Goal: Task Accomplishment & Management: Use online tool/utility

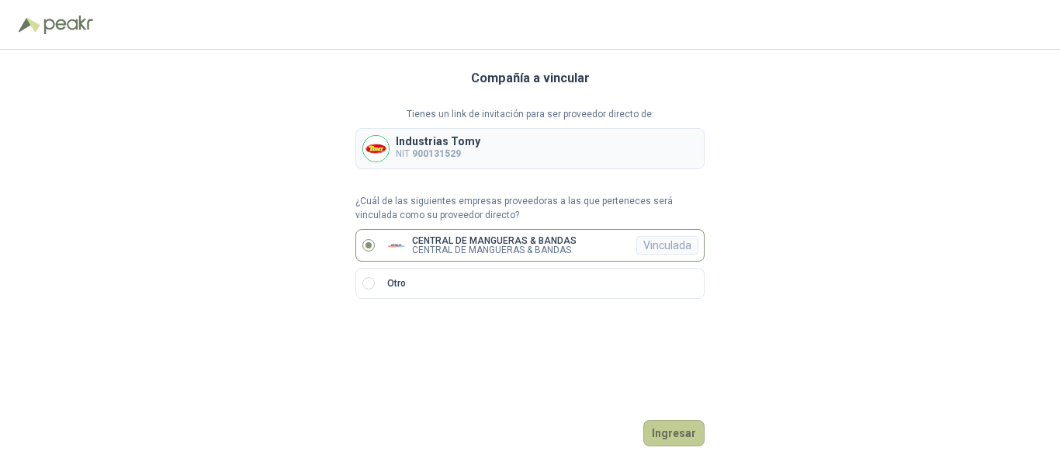
click at [679, 432] on button "Ingresar" at bounding box center [673, 433] width 61 height 26
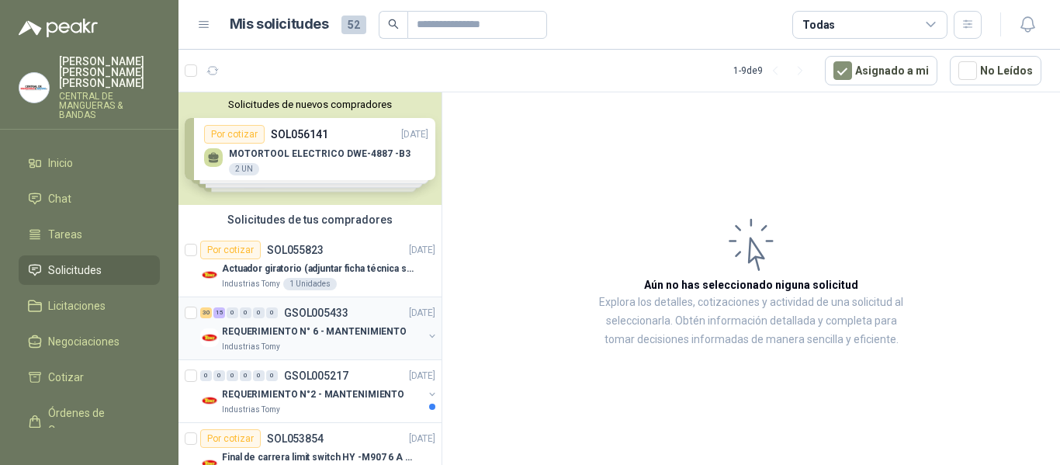
click at [296, 326] on p "REQUERIMIENTO N° 6 - MANTENIMIENTO" at bounding box center [314, 331] width 185 height 15
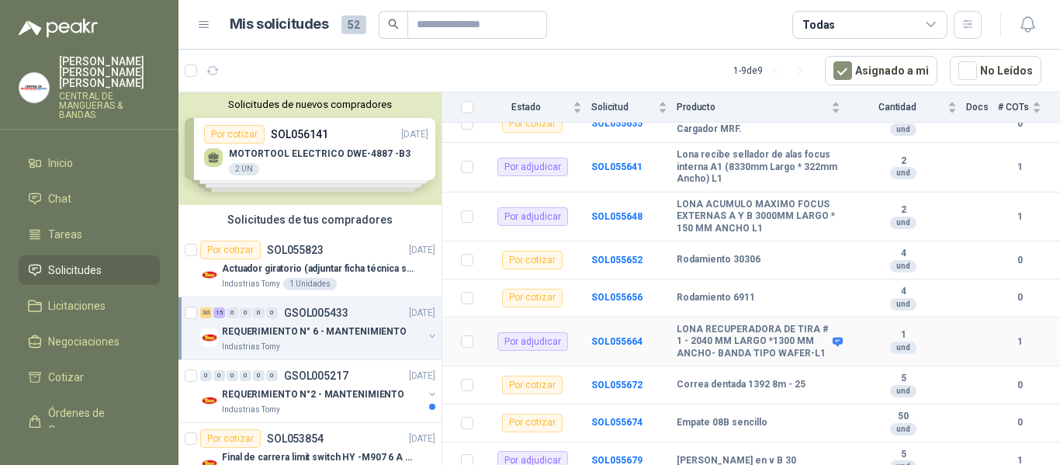
scroll to position [233, 0]
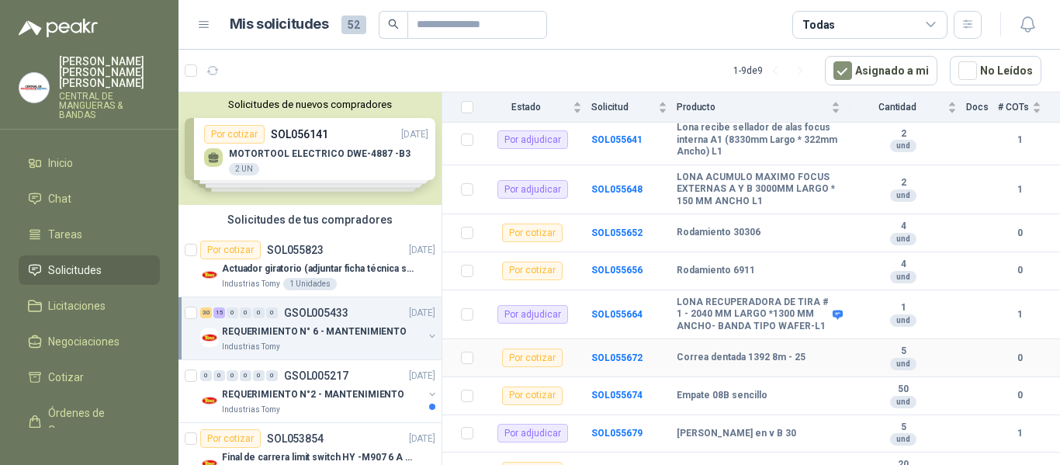
click at [556, 351] on div "Por cotizar" at bounding box center [532, 357] width 61 height 19
click at [625, 352] on b "SOL055672" at bounding box center [616, 357] width 51 height 11
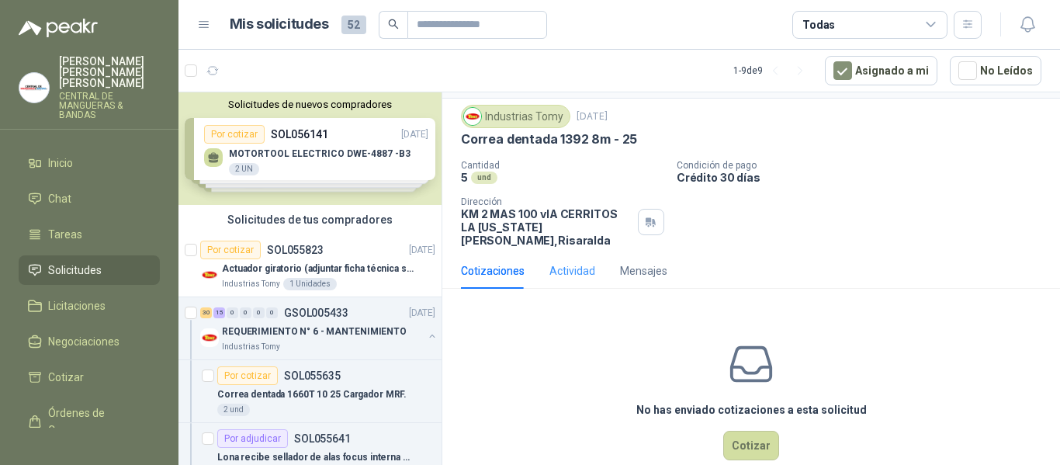
scroll to position [54, 0]
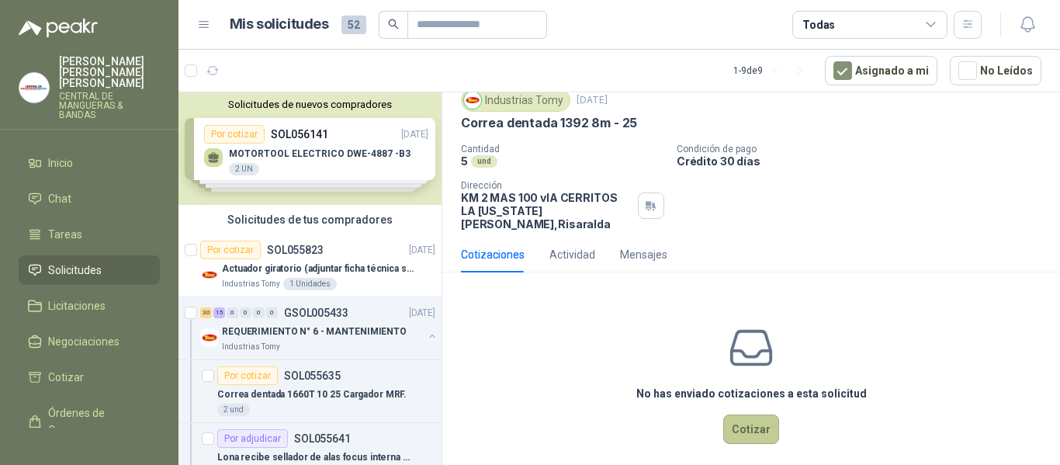
click at [750, 414] on button "Cotizar" at bounding box center [751, 428] width 56 height 29
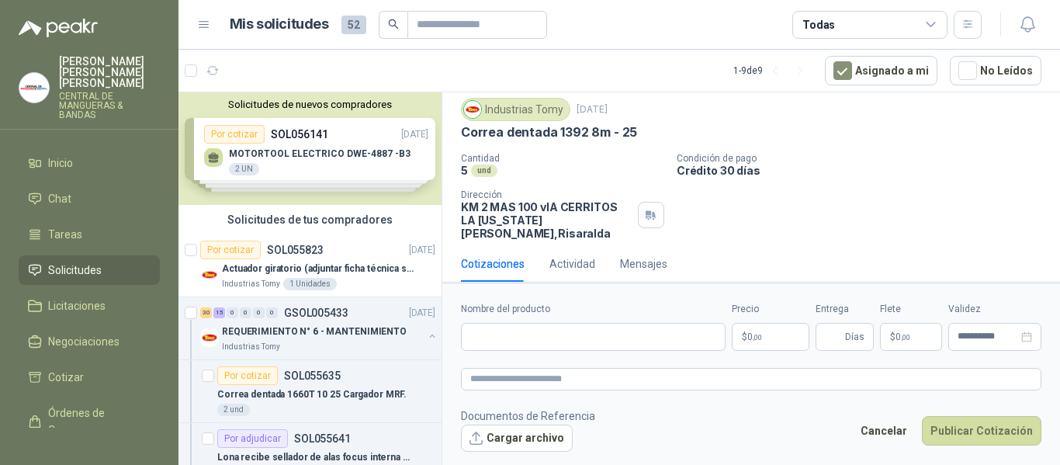
scroll to position [43, 0]
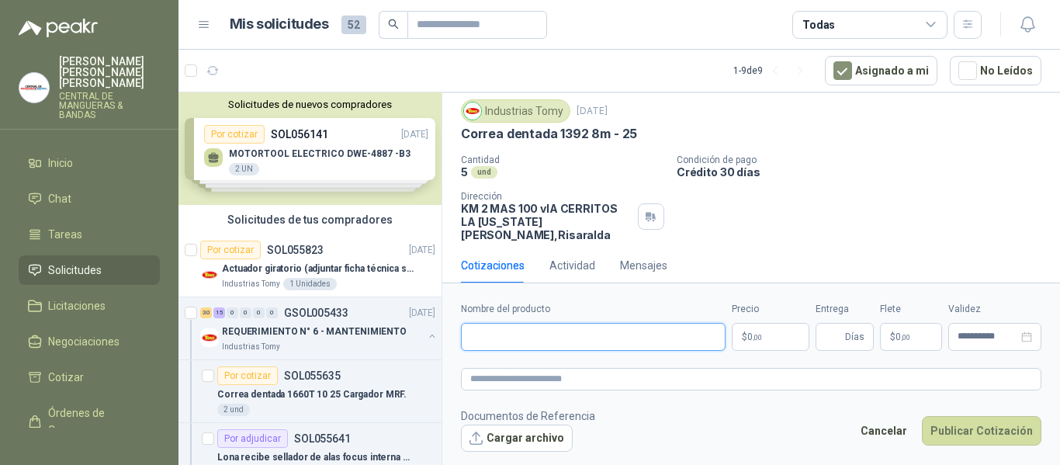
drag, startPoint x: 588, startPoint y: 335, endPoint x: 582, endPoint y: 328, distance: 8.8
click at [588, 335] on input "Nombre del producto" at bounding box center [593, 337] width 265 height 28
type input "**********"
click at [922, 416] on button "Publicar Cotización" at bounding box center [982, 430] width 120 height 29
click at [749, 335] on span "0 ,00" at bounding box center [754, 336] width 15 height 9
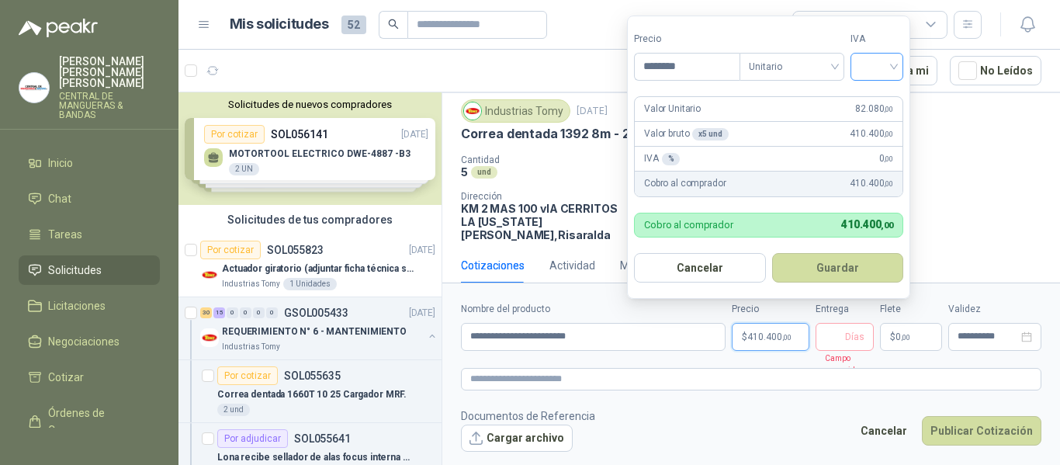
type input "********"
click at [893, 62] on input "search" at bounding box center [877, 65] width 34 height 23
click at [893, 92] on div "19%" at bounding box center [880, 98] width 29 height 17
click at [841, 265] on button "Guardar" at bounding box center [840, 267] width 133 height 29
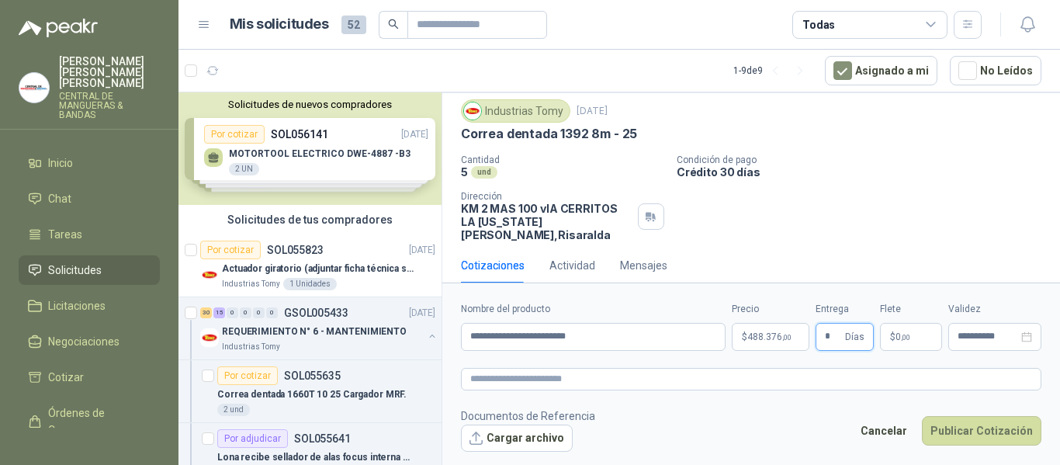
type input "*"
click at [922, 416] on button "Publicar Cotización" at bounding box center [982, 430] width 120 height 29
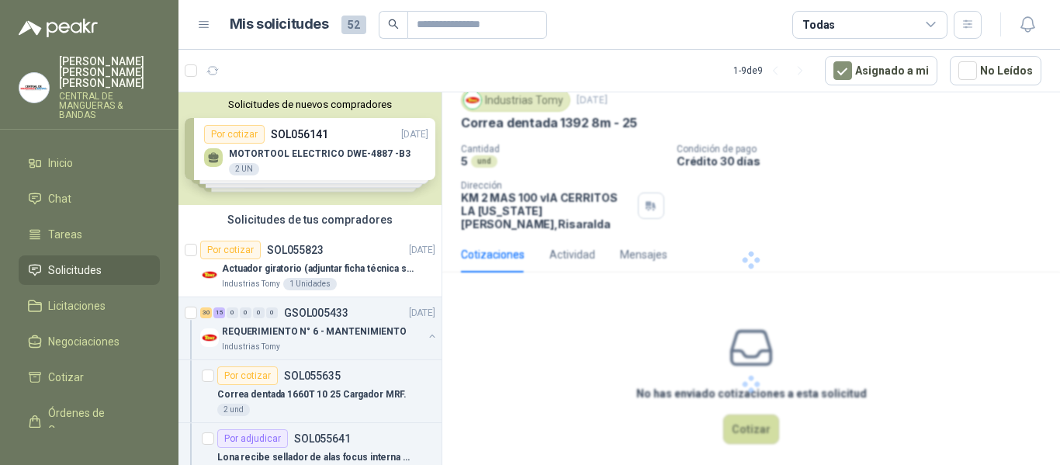
scroll to position [0, 0]
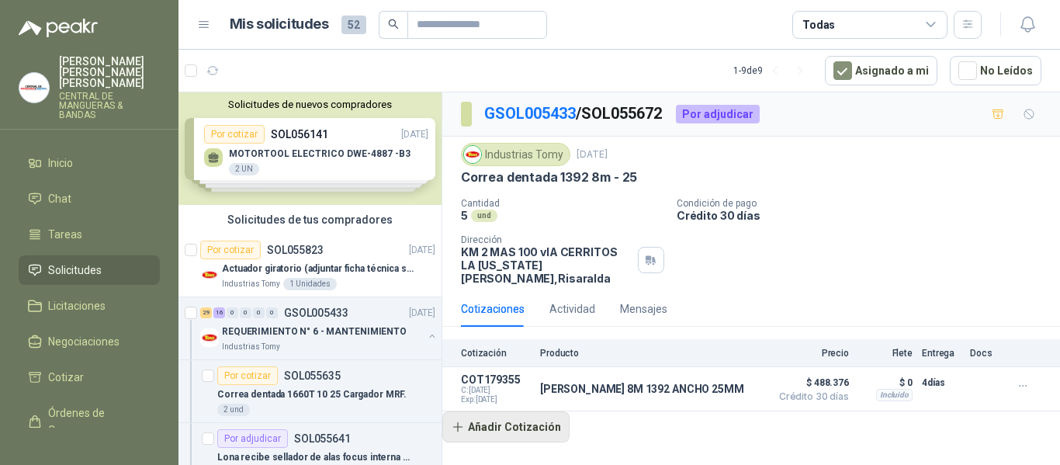
click at [504, 414] on button "Añadir Cotización" at bounding box center [505, 426] width 127 height 31
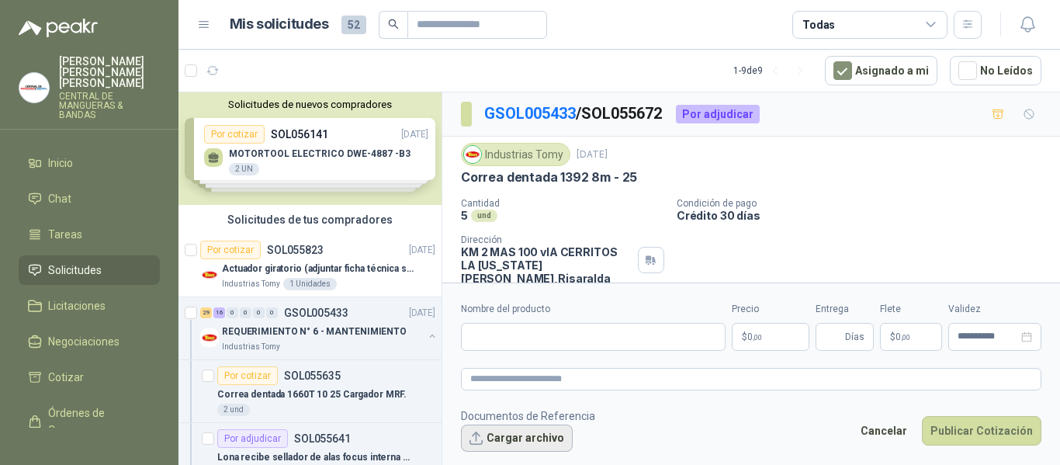
click at [530, 434] on button "Cargar archivo" at bounding box center [517, 439] width 112 height 28
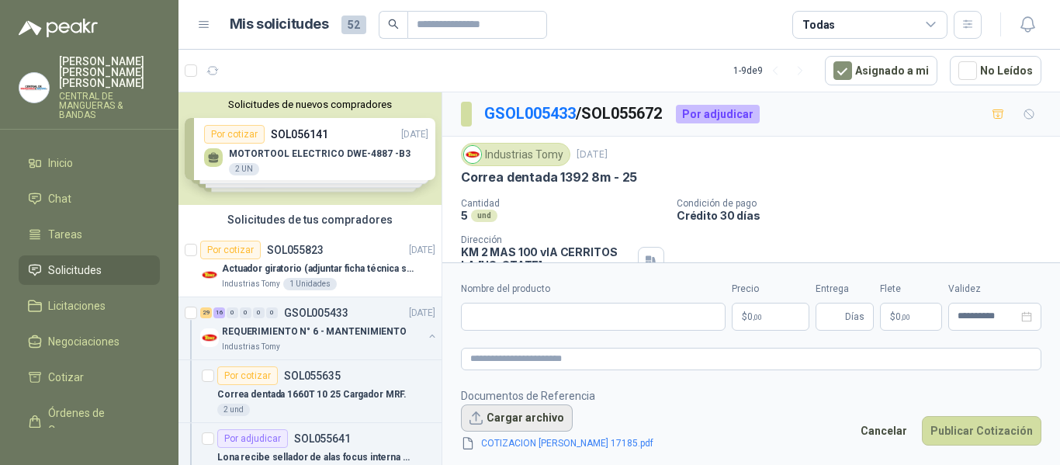
click at [545, 422] on button "Cargar archivo" at bounding box center [517, 418] width 112 height 28
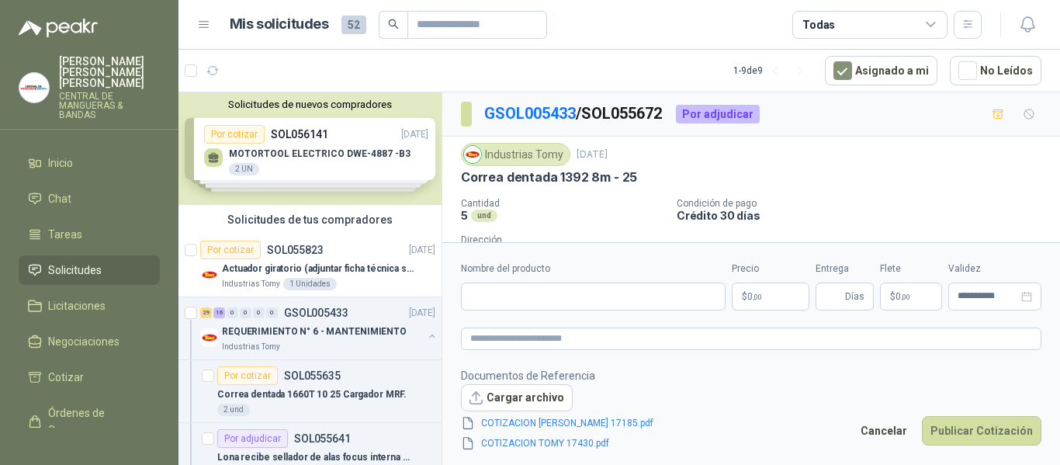
drag, startPoint x: 536, startPoint y: 423, endPoint x: 755, endPoint y: 432, distance: 219.1
click at [755, 432] on footer "Documentos de Referencia Cargar archivo COTIZACION [PERSON_NAME] 17185.pdf COTI…" at bounding box center [751, 409] width 581 height 85
click at [674, 425] on icon "delete" at bounding box center [669, 423] width 11 height 11
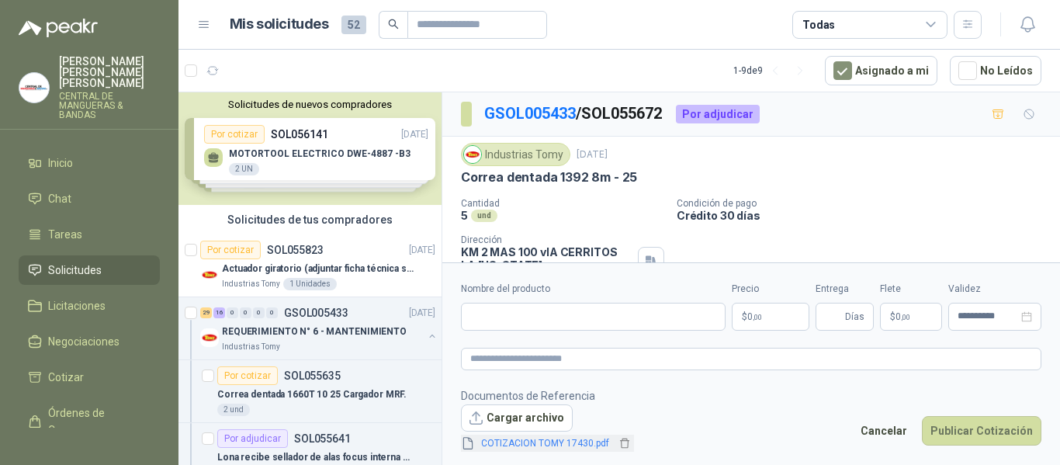
click at [562, 442] on link "COTIZACION TOMY 17430.pdf" at bounding box center [545, 443] width 140 height 15
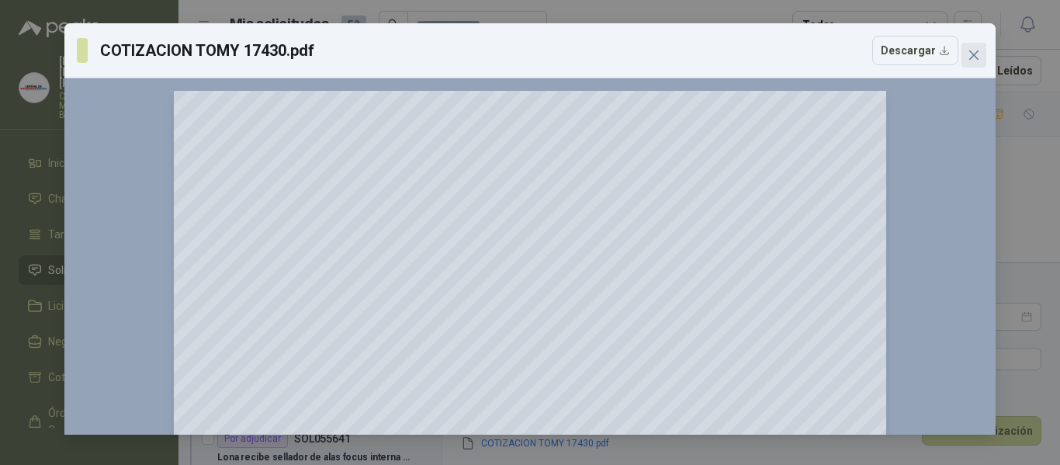
click at [974, 53] on icon "close" at bounding box center [974, 55] width 12 height 12
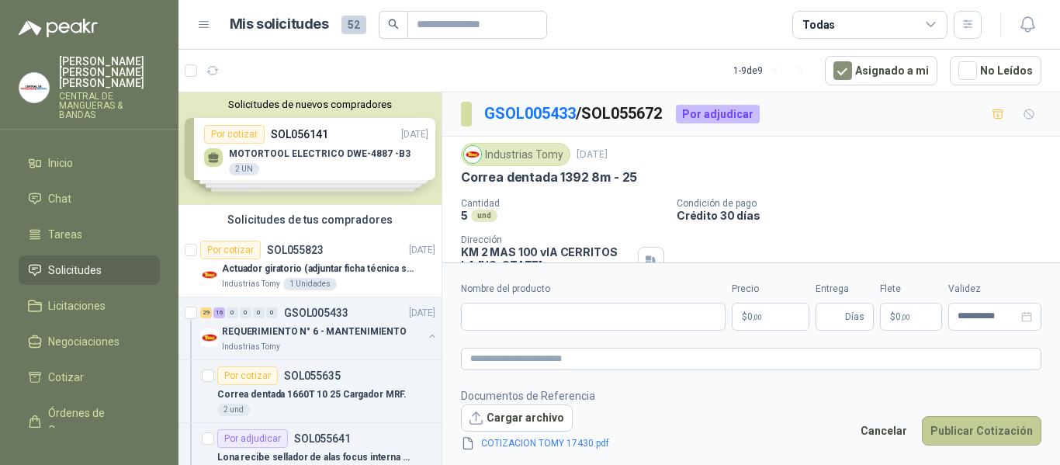
click at [1001, 425] on button "Publicar Cotización" at bounding box center [982, 430] width 120 height 29
click at [542, 316] on input "Nombre del producto" at bounding box center [593, 317] width 265 height 28
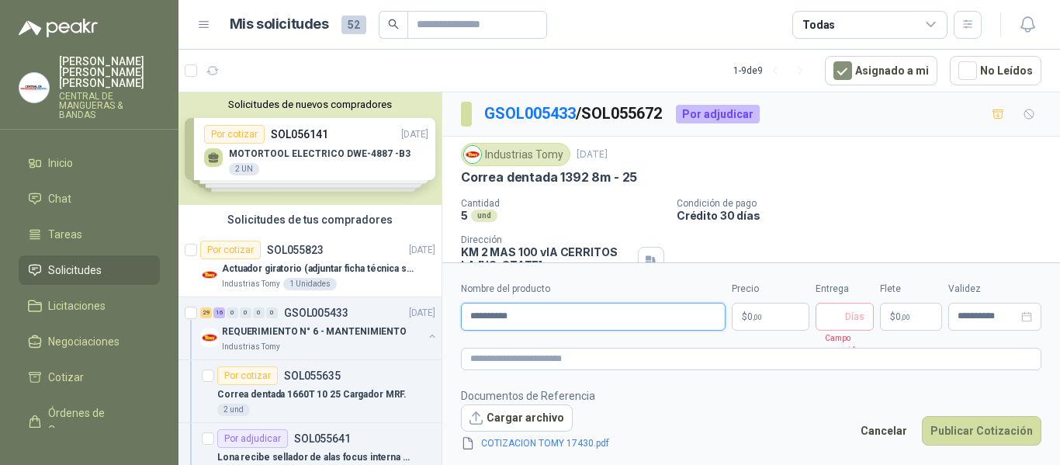
type input "**********"
click at [838, 317] on input "Entrega" at bounding box center [833, 316] width 17 height 26
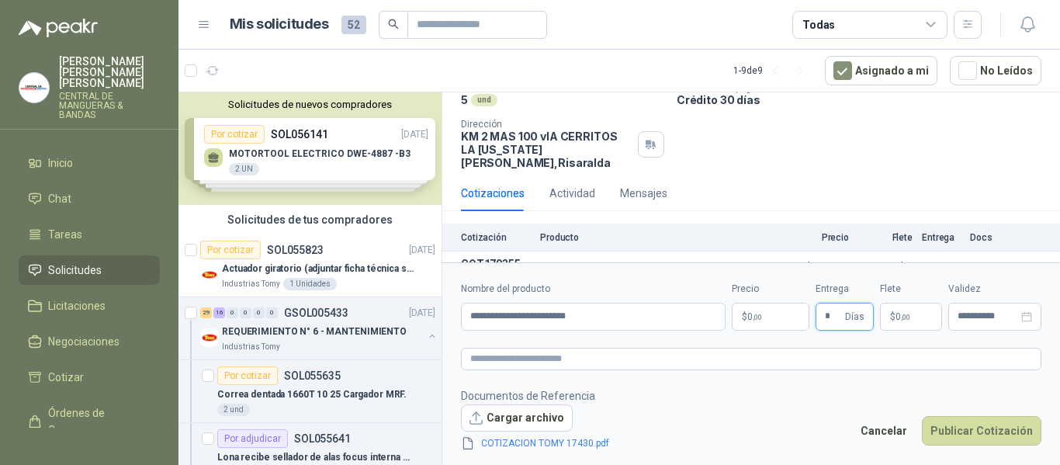
scroll to position [137, 0]
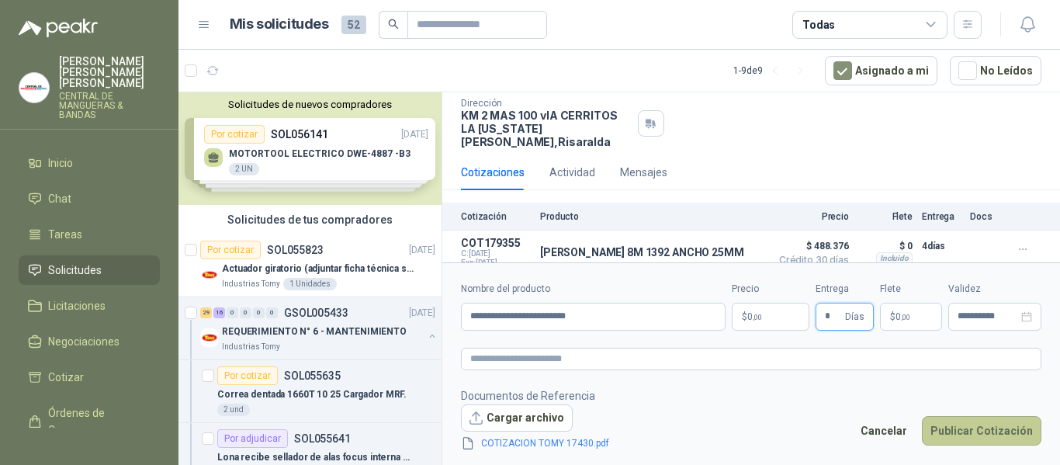
type input "*"
click at [986, 432] on button "Publicar Cotización" at bounding box center [982, 430] width 120 height 29
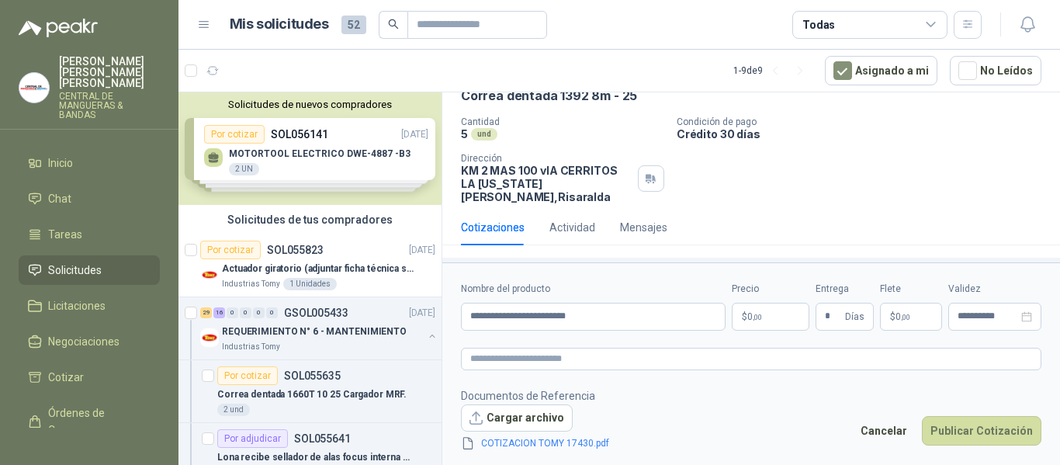
scroll to position [59, 0]
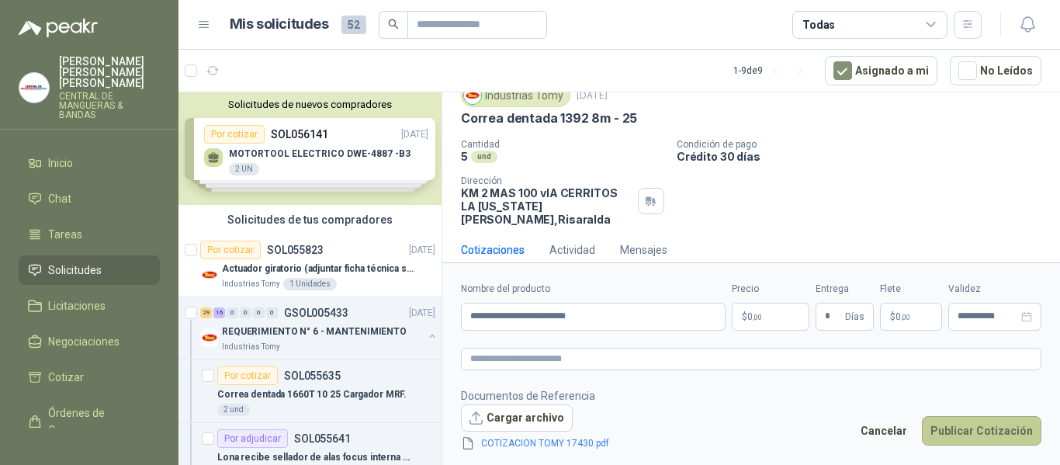
click at [973, 431] on button "Publicar Cotización" at bounding box center [982, 430] width 120 height 29
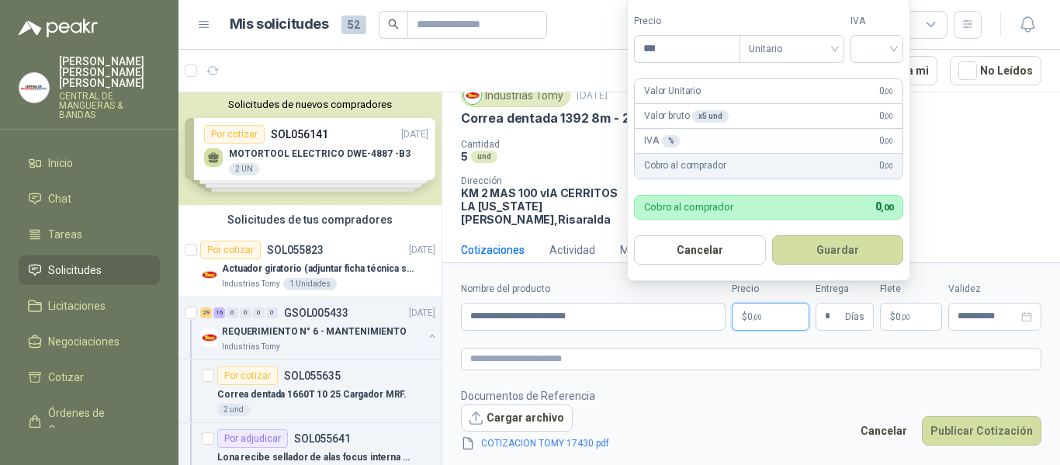
click at [777, 317] on p "$ 0 ,00" at bounding box center [771, 317] width 78 height 28
click at [903, 46] on div at bounding box center [877, 49] width 53 height 28
type input "********"
click at [885, 80] on div "19%" at bounding box center [880, 80] width 29 height 17
click at [863, 245] on button "Guardar" at bounding box center [840, 249] width 133 height 29
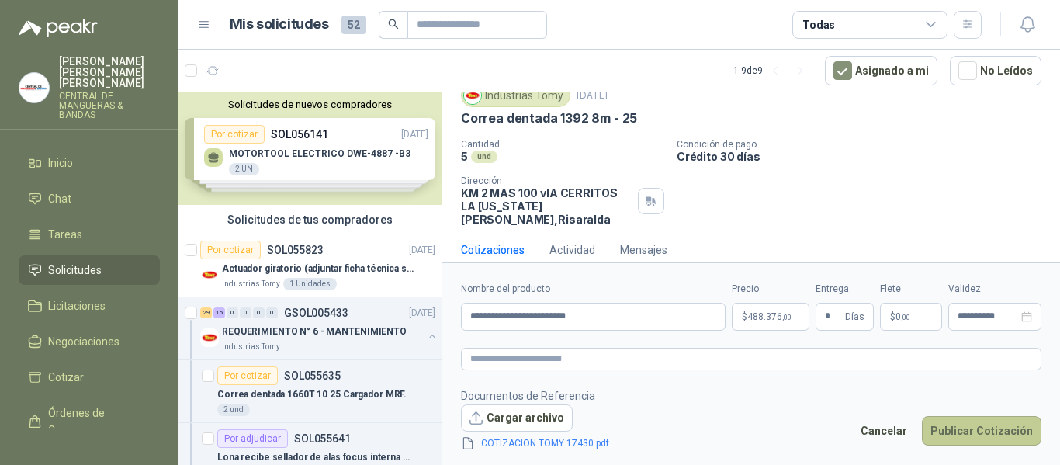
click at [989, 434] on button "Publicar Cotización" at bounding box center [982, 430] width 120 height 29
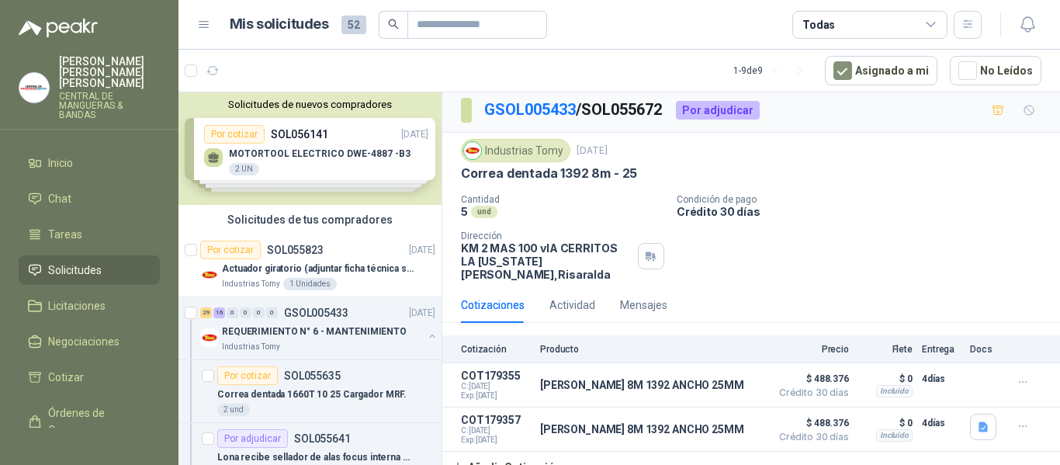
scroll to position [5, 0]
click at [1017, 375] on icon "button" at bounding box center [1023, 381] width 13 height 13
click at [1031, 331] on button "Eliminar" at bounding box center [992, 333] width 124 height 25
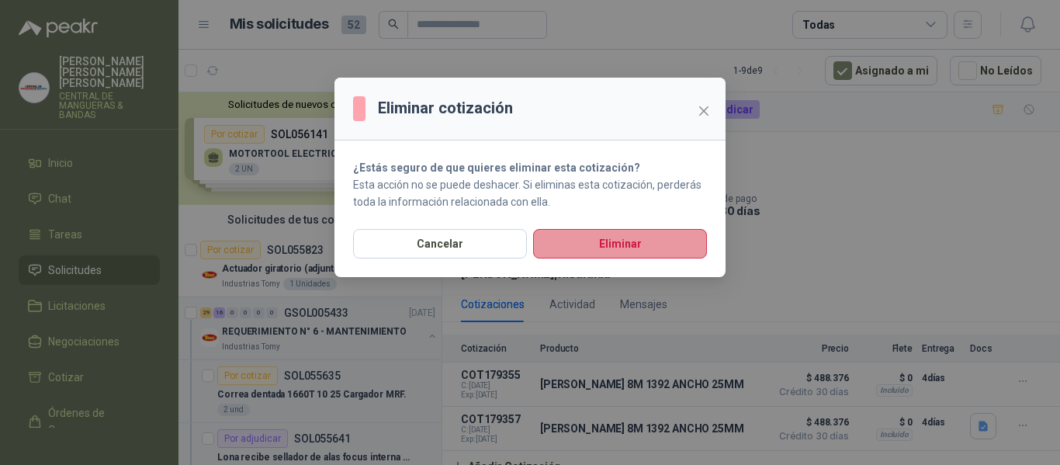
click at [631, 234] on button "Eliminar" at bounding box center [620, 243] width 174 height 29
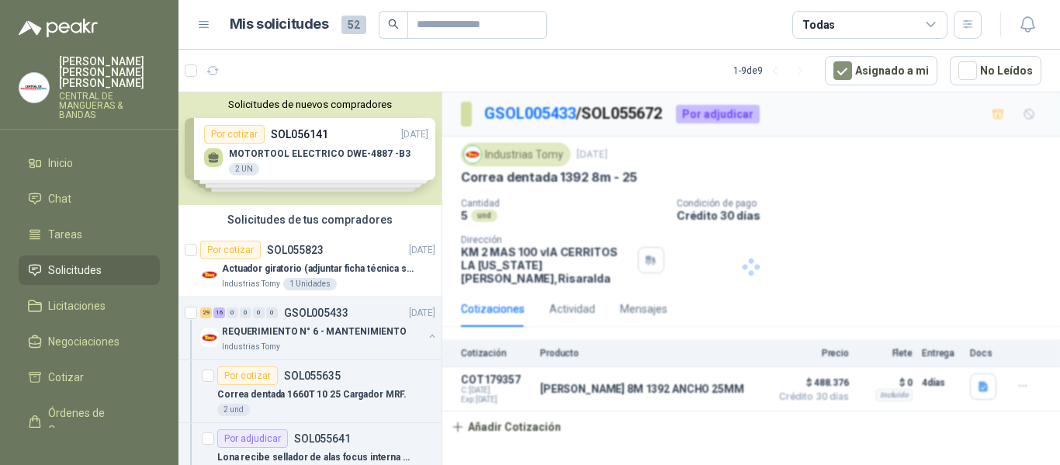
scroll to position [0, 0]
click at [983, 382] on icon "button" at bounding box center [983, 387] width 9 height 10
click at [924, 341] on button "COTIZACION TOMY 17430.pdf" at bounding box center [908, 339] width 158 height 16
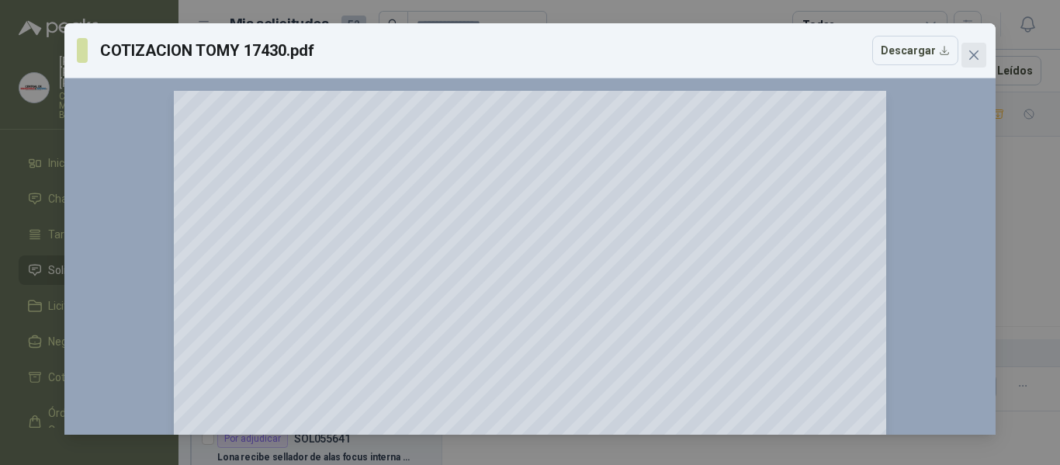
click at [976, 51] on icon "close" at bounding box center [974, 55] width 12 height 12
